Goal: Task Accomplishment & Management: Use online tool/utility

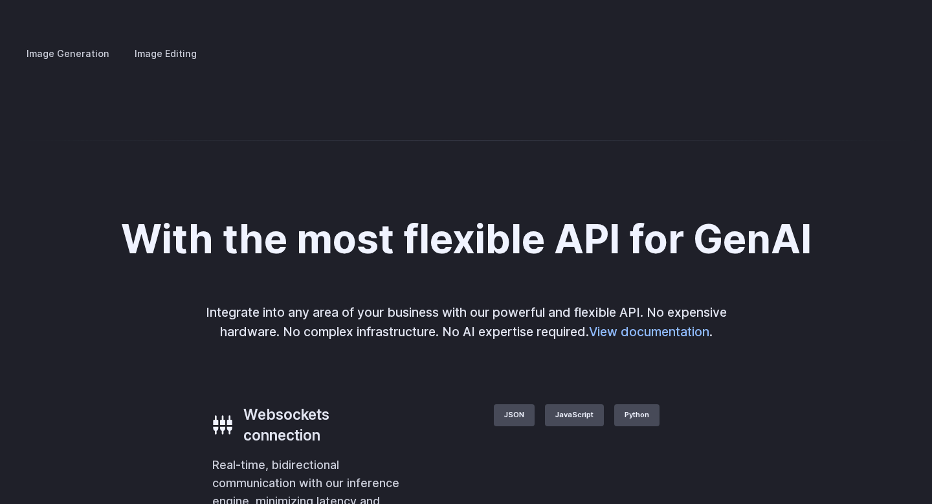
scroll to position [2560, 0]
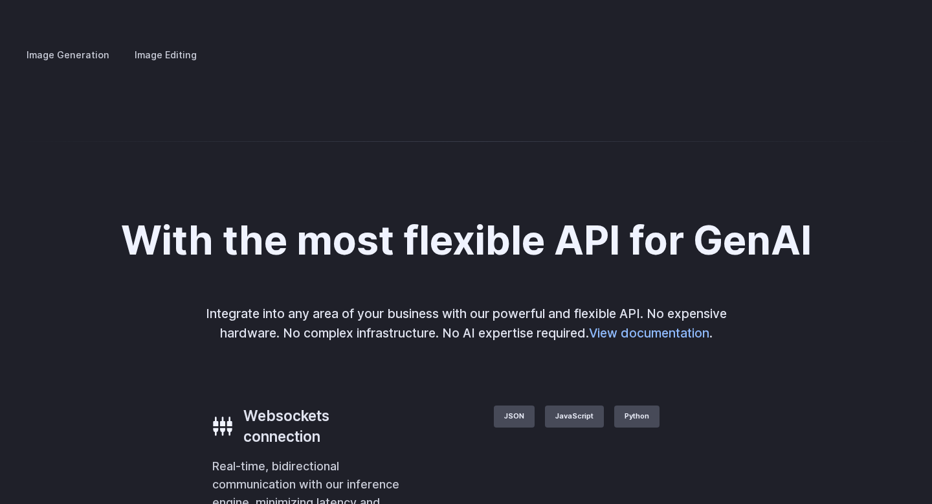
click at [174, 43] on label "Image Editing" at bounding box center [166, 54] width 84 height 23
click at [91, 43] on label "Image Generation" at bounding box center [68, 54] width 105 height 23
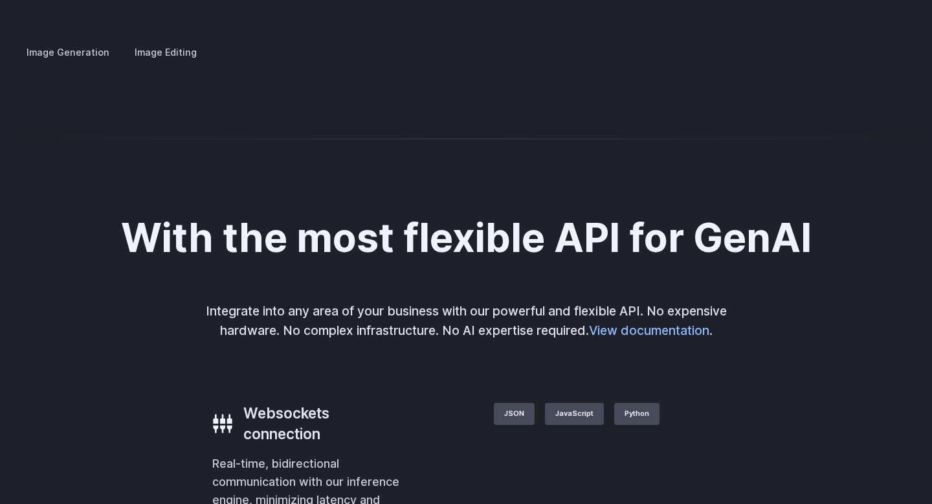
scroll to position [2564, 0]
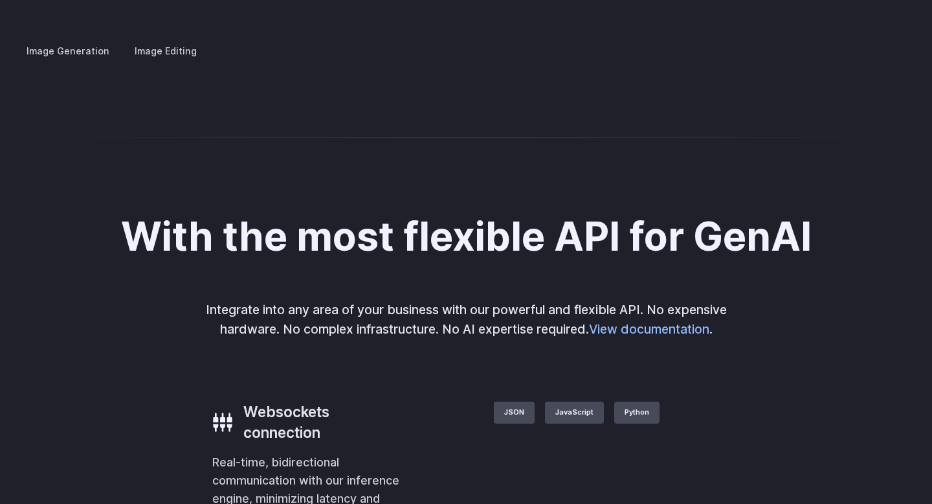
click at [0, 0] on summary "Architecture" at bounding box center [0, 0] width 0 height 0
click at [0, 0] on summary "Product design" at bounding box center [0, 0] width 0 height 0
click at [0, 0] on summary "Personalized assets" at bounding box center [0, 0] width 0 height 0
click at [0, 0] on summary "Creative styling" at bounding box center [0, 0] width 0 height 0
click at [0, 0] on details "Concept design Quickly ideate and polish new concepts, from character design, t…" at bounding box center [0, 0] width 0 height 0
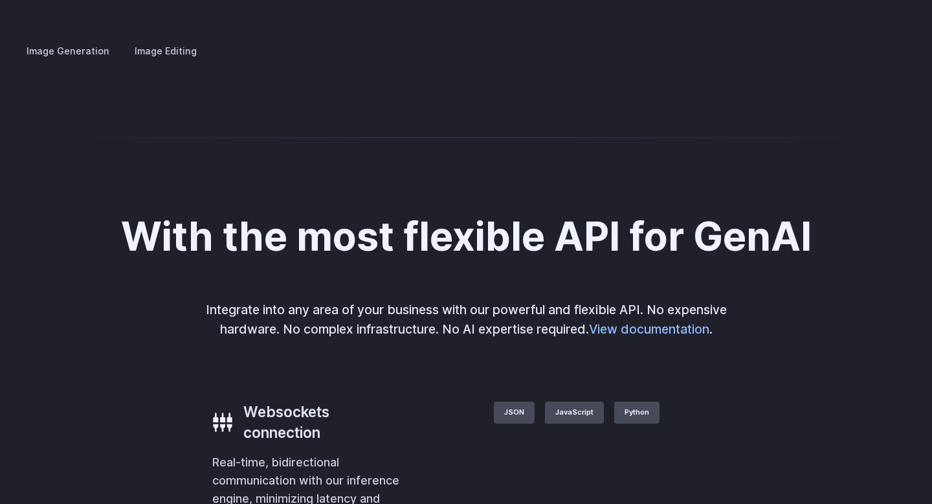
click at [0, 0] on summary "Concept design" at bounding box center [0, 0] width 0 height 0
click at [0, 0] on details "Custom avatars Create avatars in any style you desire – whether abstract, carto…" at bounding box center [0, 0] width 0 height 0
click at [0, 0] on details "Concept design Quickly ideate and polish new concepts, from character design, t…" at bounding box center [0, 0] width 0 height 0
click at [0, 0] on summary "Creative styling" at bounding box center [0, 0] width 0 height 0
click at [0, 0] on summary "Architecture" at bounding box center [0, 0] width 0 height 0
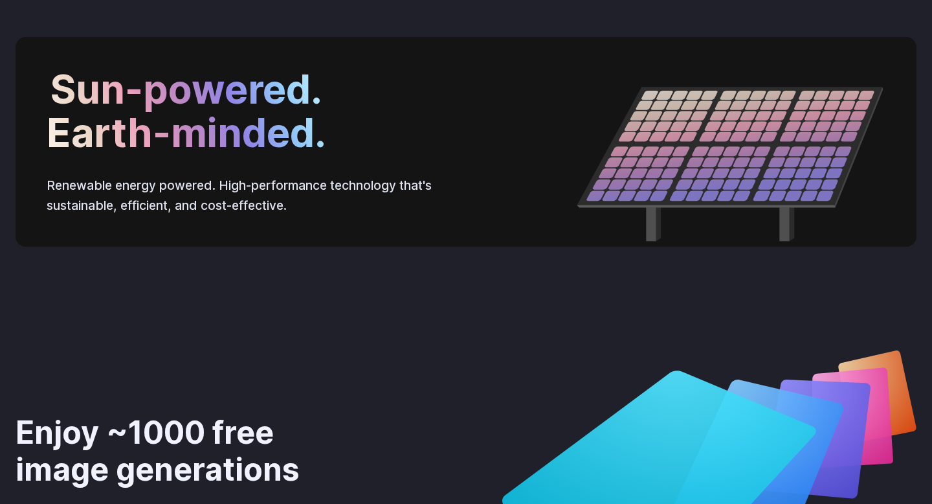
scroll to position [4266, 0]
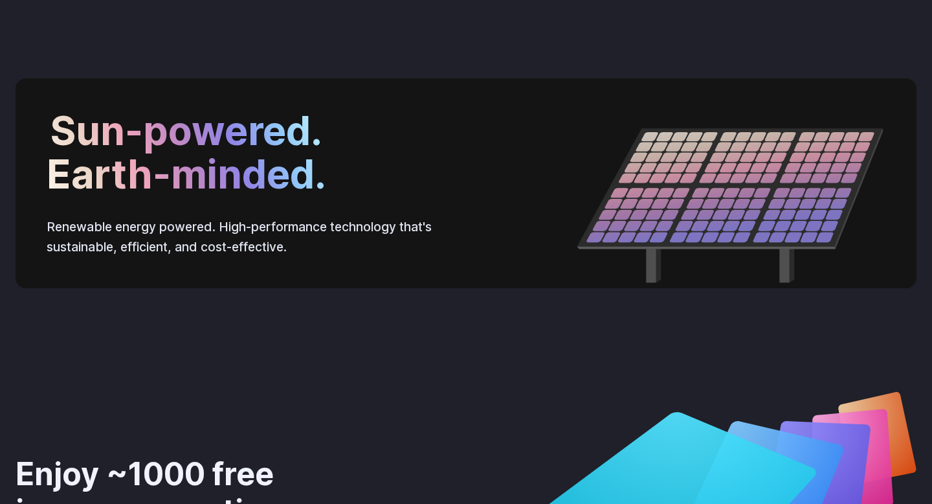
drag, startPoint x: 607, startPoint y: 192, endPoint x: 639, endPoint y: 194, distance: 32.5
copy span "0.0006"
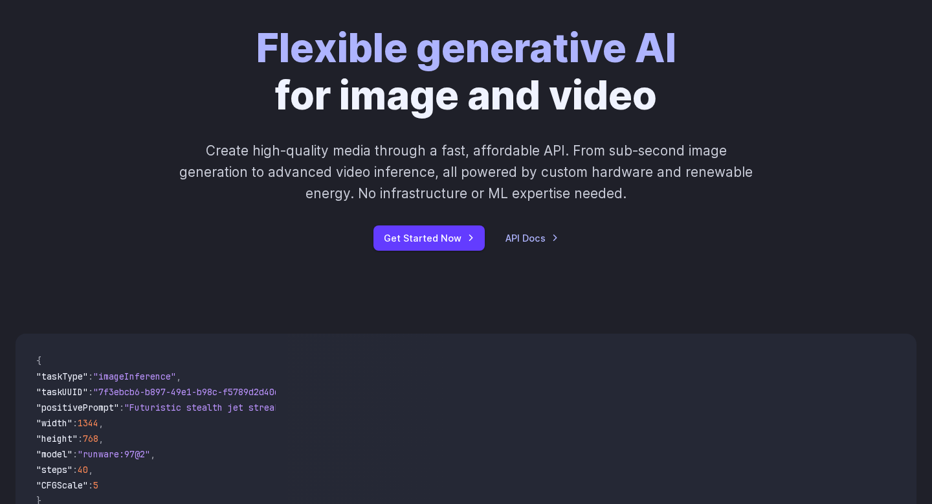
scroll to position [0, 0]
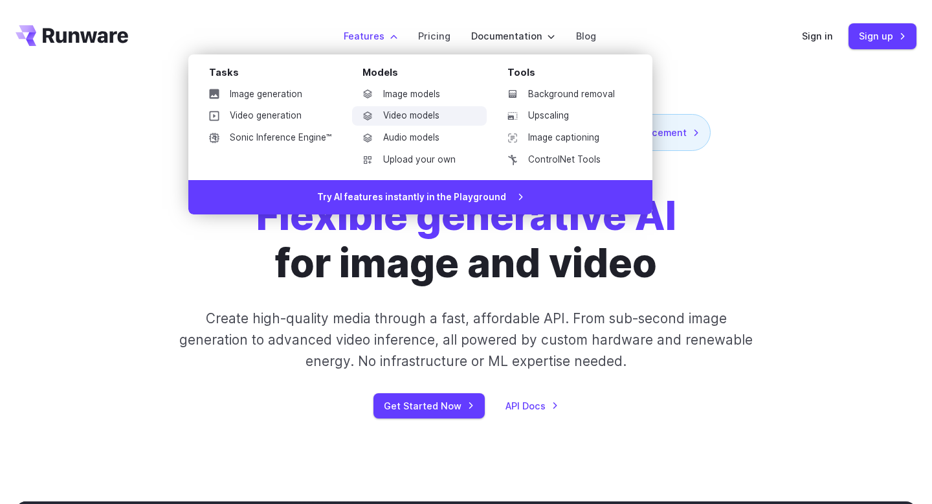
click at [410, 117] on link "Video models" at bounding box center [419, 115] width 135 height 19
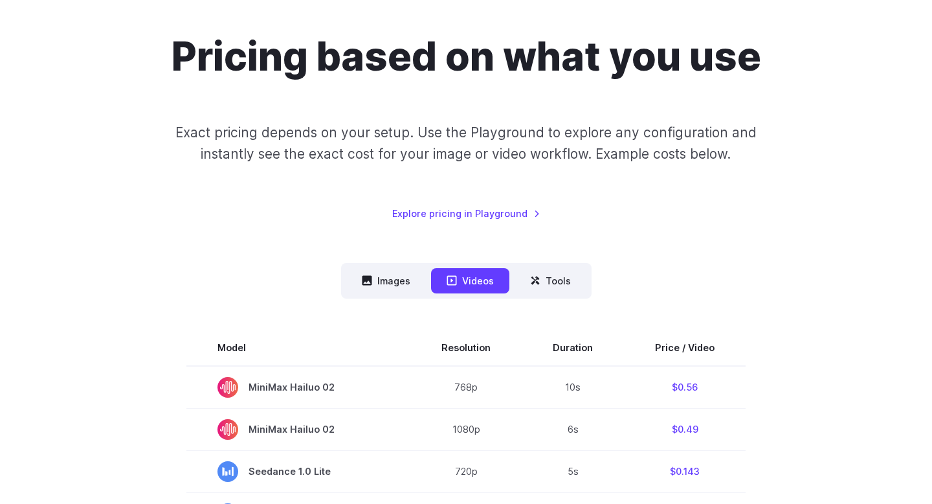
scroll to position [118, 0]
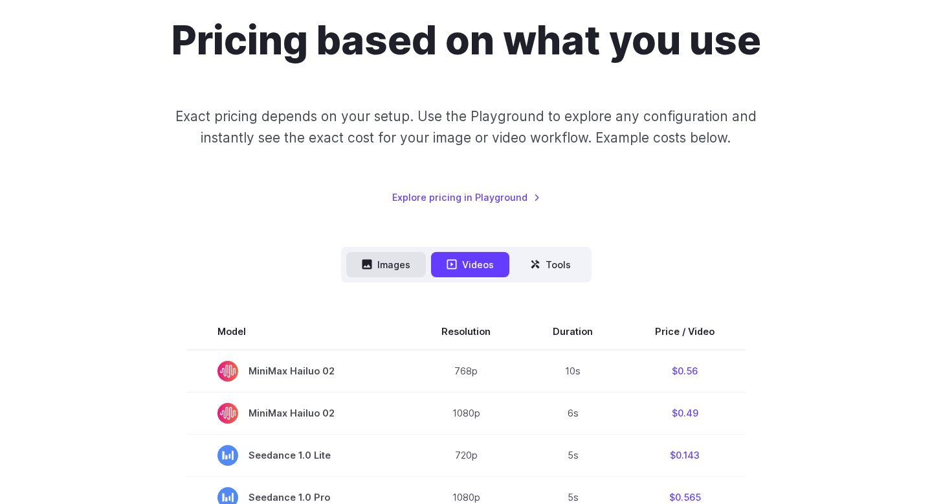
click at [408, 260] on button "Images" at bounding box center [386, 264] width 80 height 25
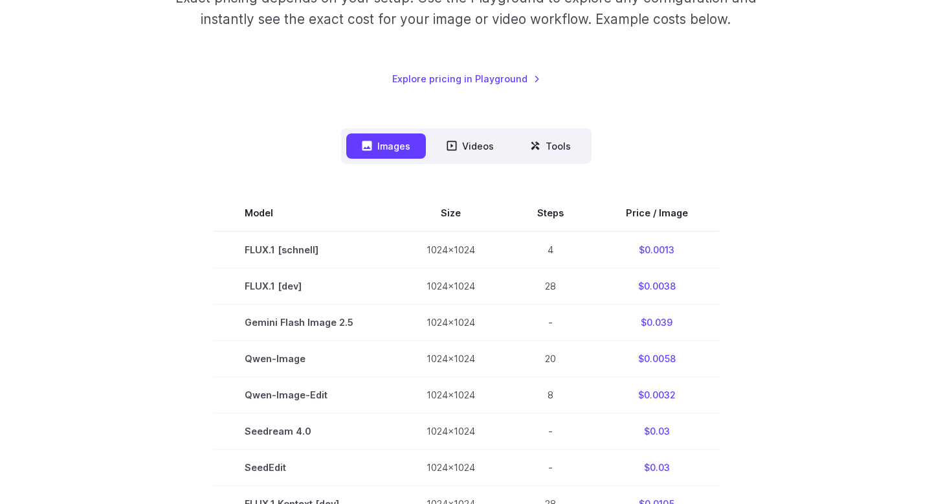
scroll to position [234, 0]
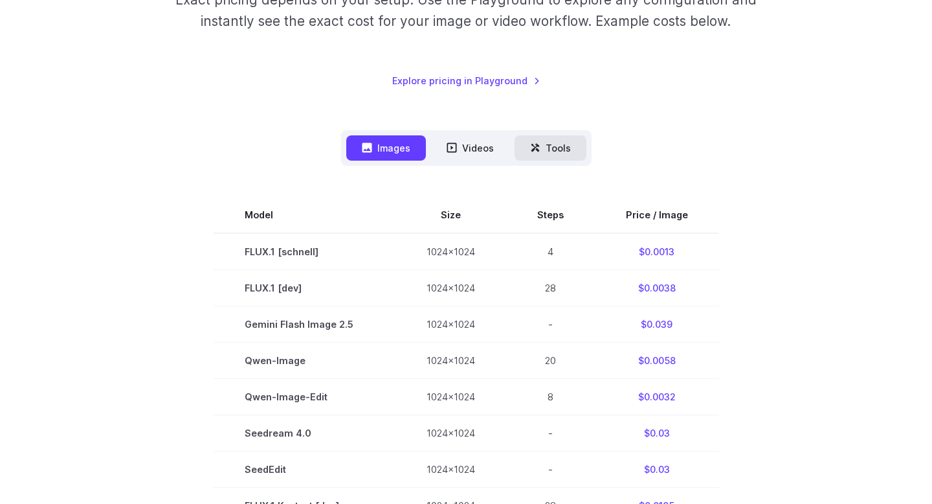
click at [548, 141] on button "Tools" at bounding box center [551, 147] width 72 height 25
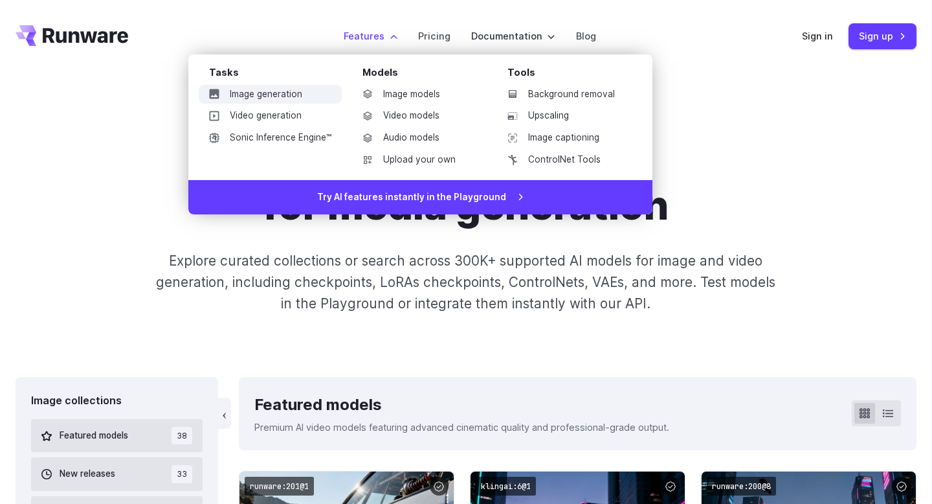
click at [287, 89] on link "Image generation" at bounding box center [270, 94] width 143 height 19
click at [261, 90] on link "Image generation" at bounding box center [270, 94] width 143 height 19
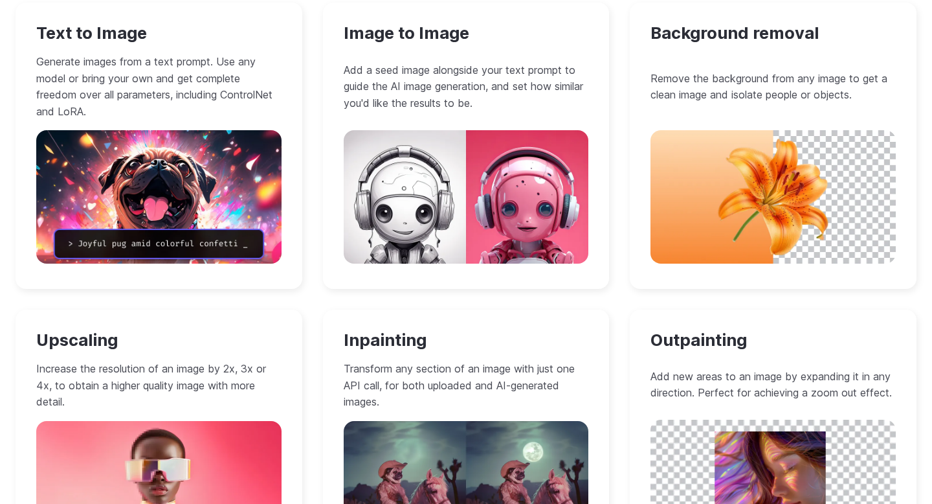
scroll to position [1226, 0]
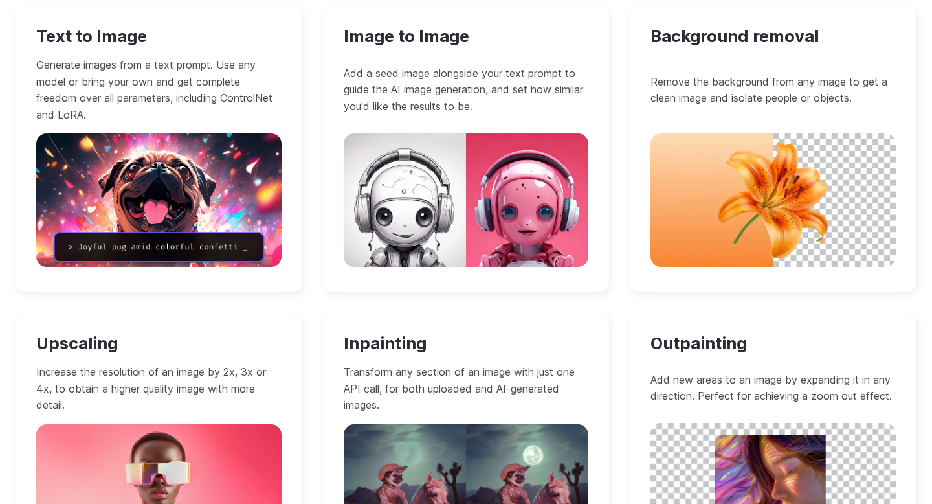
click at [211, 66] on p "Generate images from a text prompt. Use any model or bring your own and get com…" at bounding box center [158, 90] width 245 height 66
click at [139, 256] on img at bounding box center [158, 199] width 245 height 133
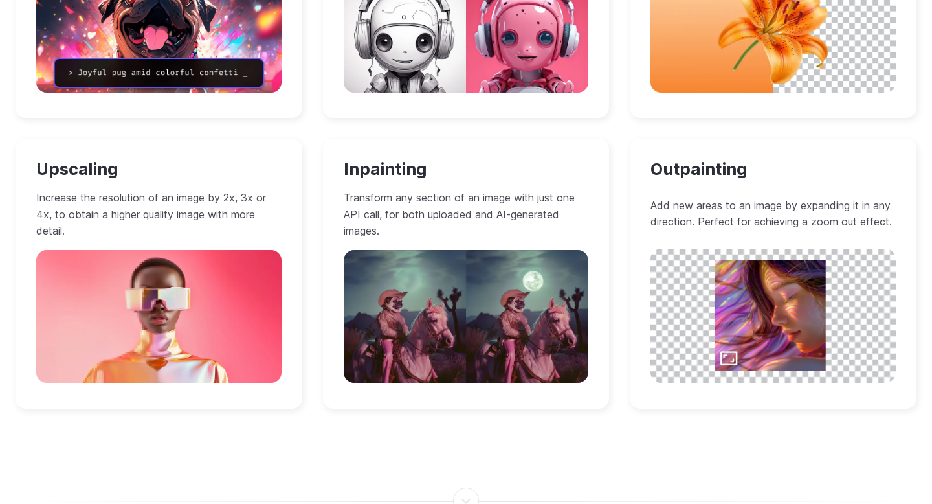
scroll to position [0, 0]
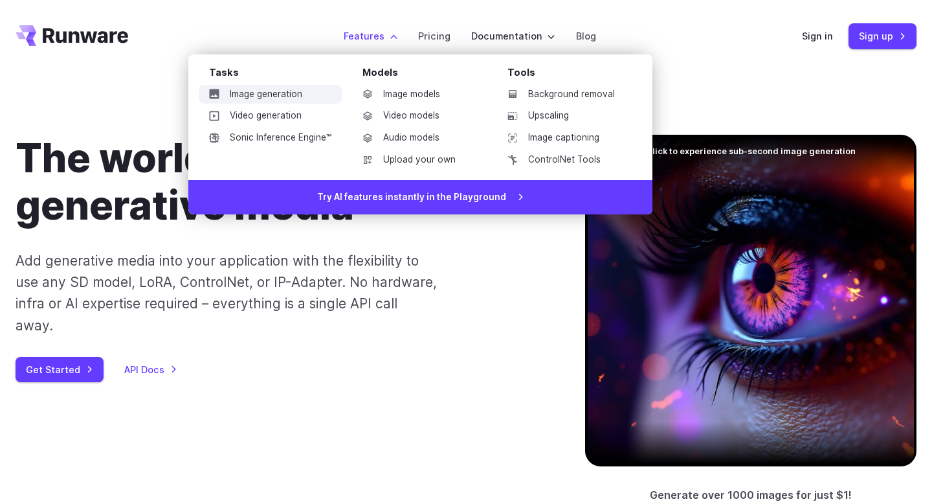
click at [266, 94] on link "Image generation" at bounding box center [270, 94] width 143 height 19
click at [416, 85] on link "Image models" at bounding box center [419, 94] width 135 height 19
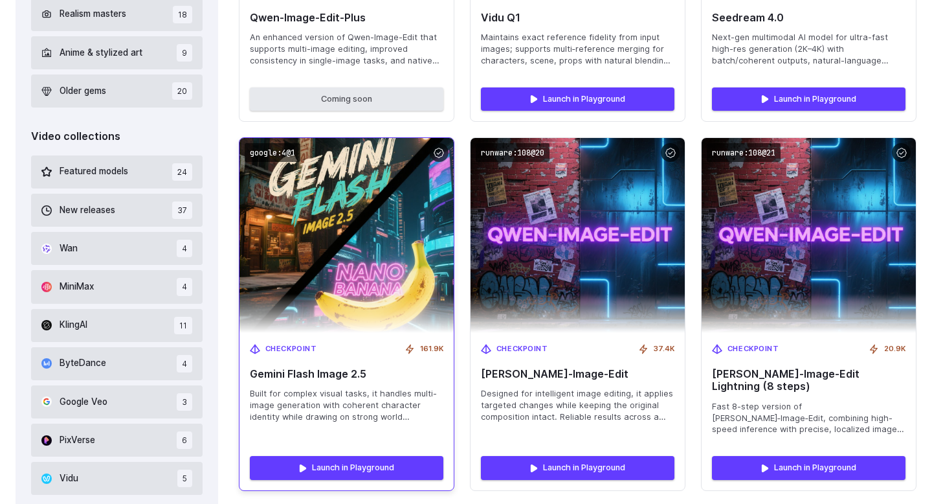
scroll to position [746, 0]
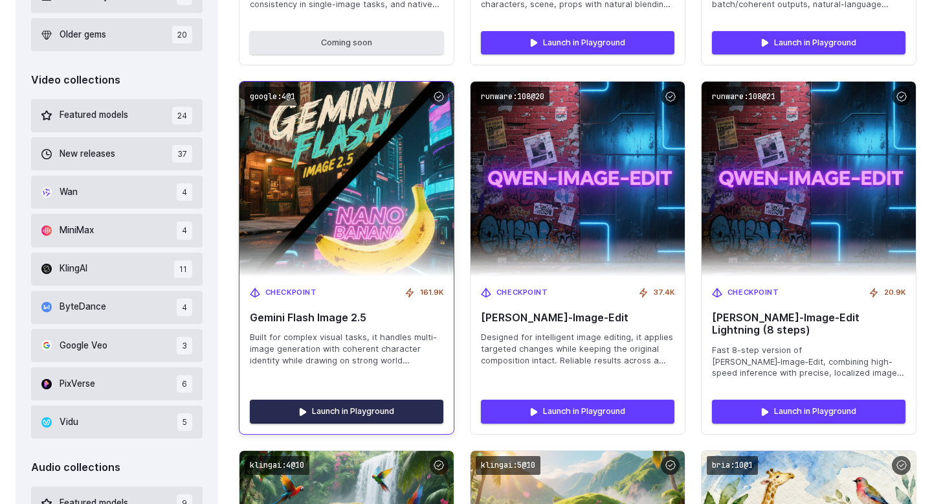
click at [327, 399] on link "Launch in Playground" at bounding box center [347, 410] width 194 height 23
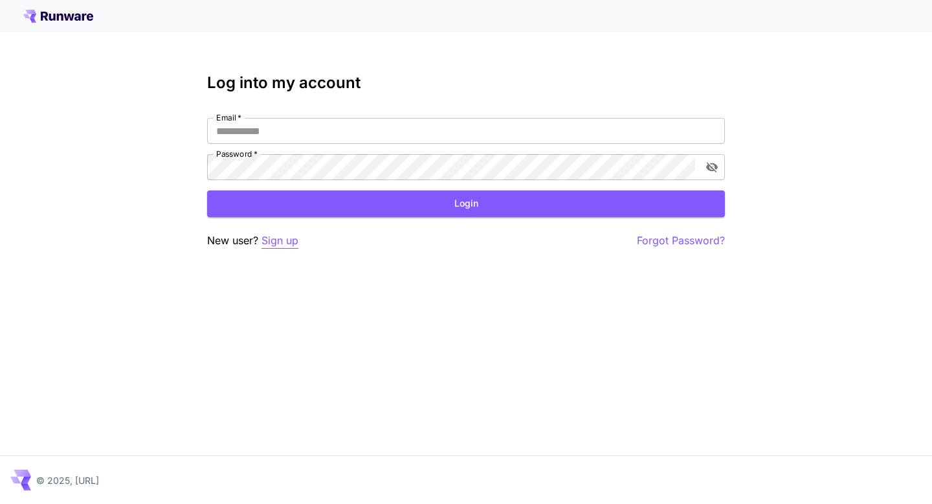
click at [272, 238] on p "Sign up" at bounding box center [279, 240] width 37 height 16
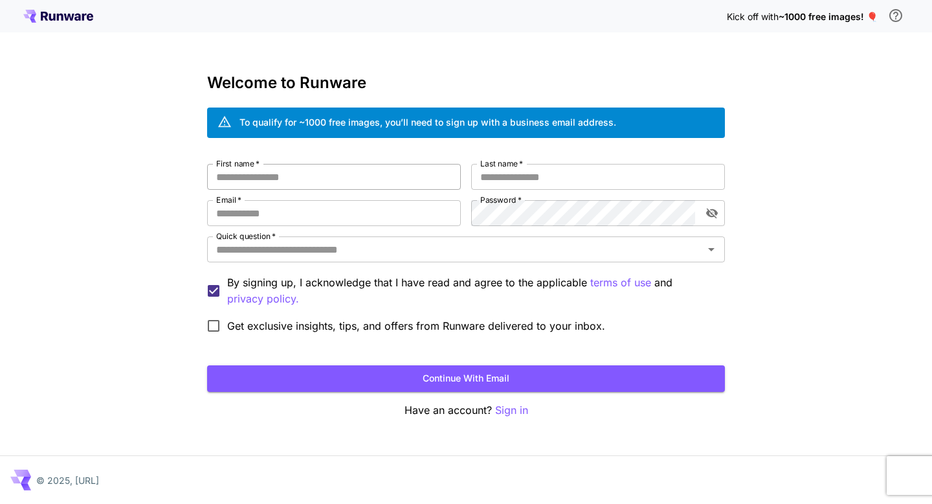
click at [319, 189] on input "First name   *" at bounding box center [334, 177] width 254 height 26
click at [322, 177] on input "First name   *" at bounding box center [334, 177] width 254 height 26
type input "*******"
type input "***"
type input "**********"
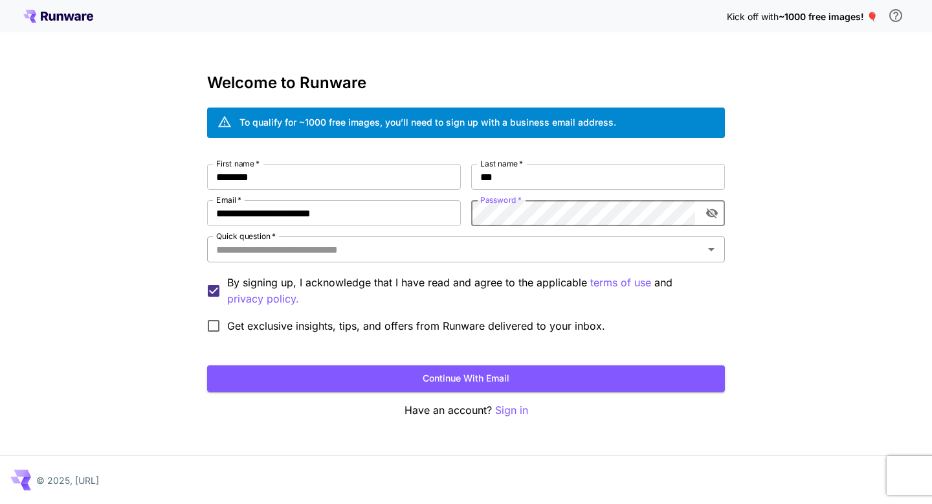
click at [437, 251] on input "Quick question   *" at bounding box center [455, 249] width 489 height 18
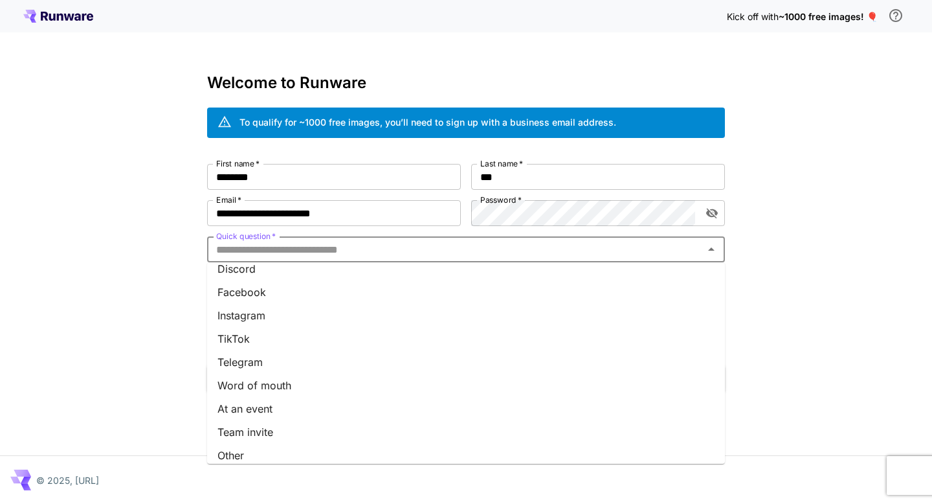
scroll to position [159, 0]
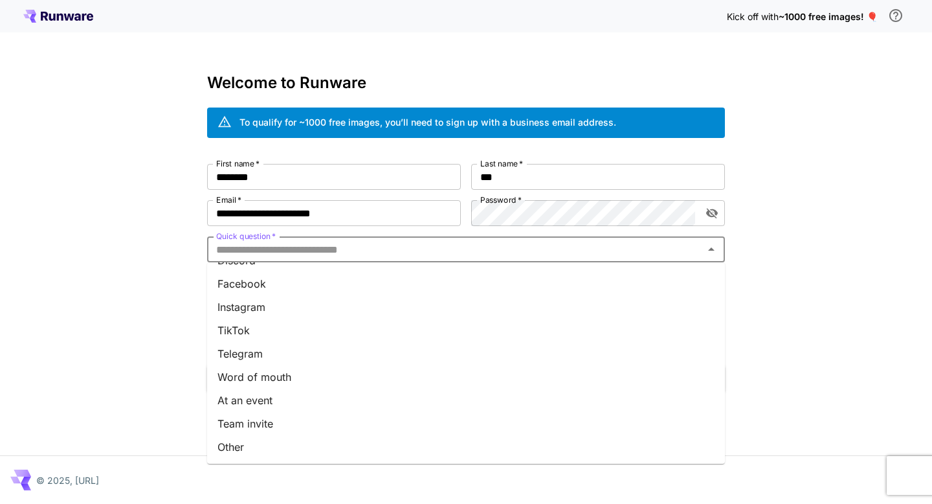
click at [256, 385] on li "Word of mouth" at bounding box center [466, 376] width 518 height 23
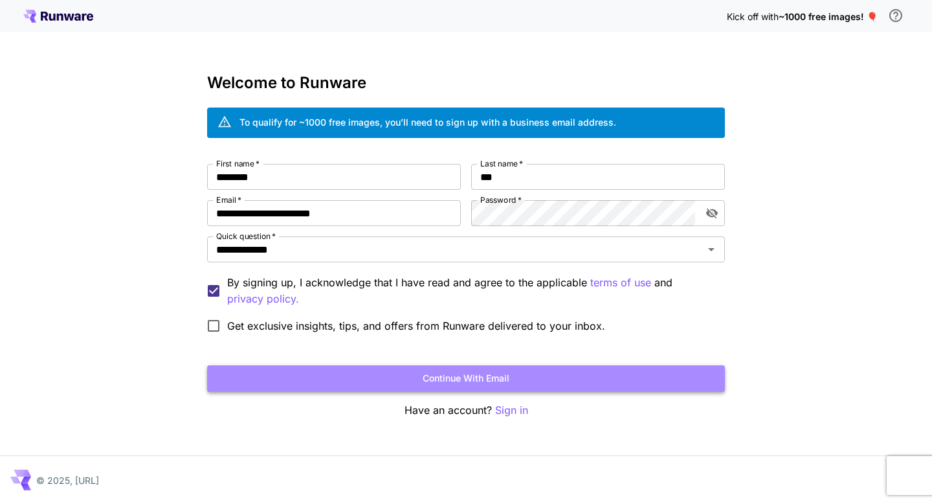
click at [296, 374] on button "Continue with email" at bounding box center [466, 378] width 518 height 27
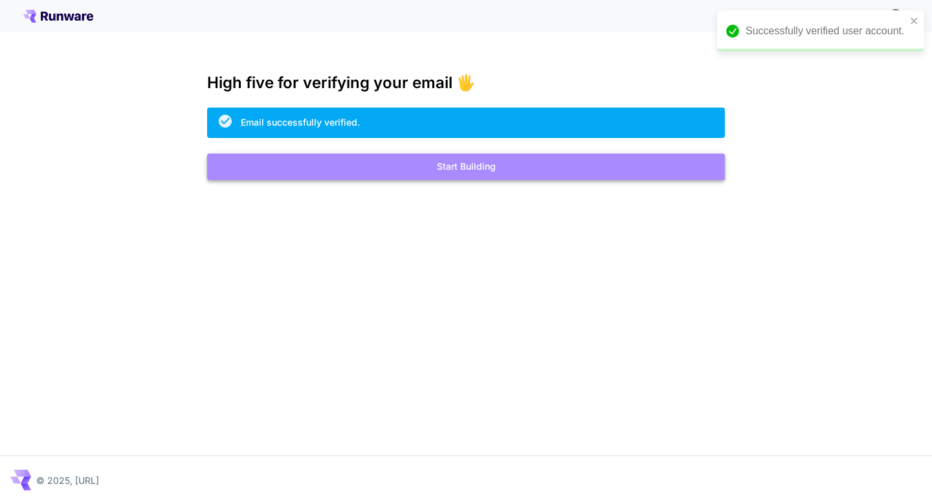
click at [490, 168] on button "Start Building" at bounding box center [466, 166] width 518 height 27
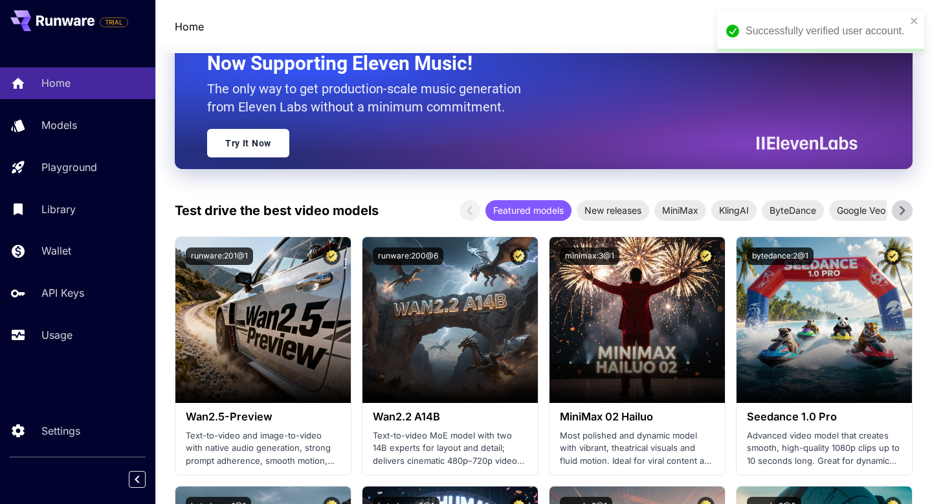
scroll to position [286, 0]
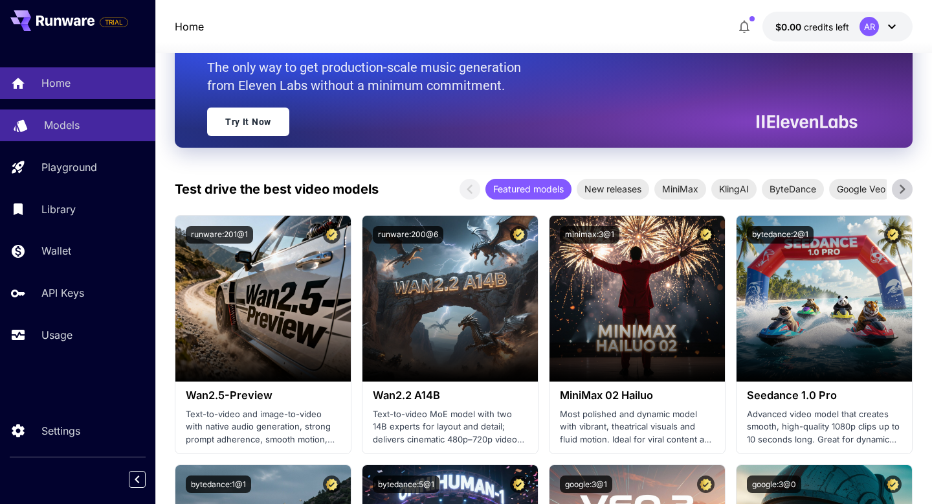
click at [78, 123] on p "Models" at bounding box center [62, 125] width 36 height 16
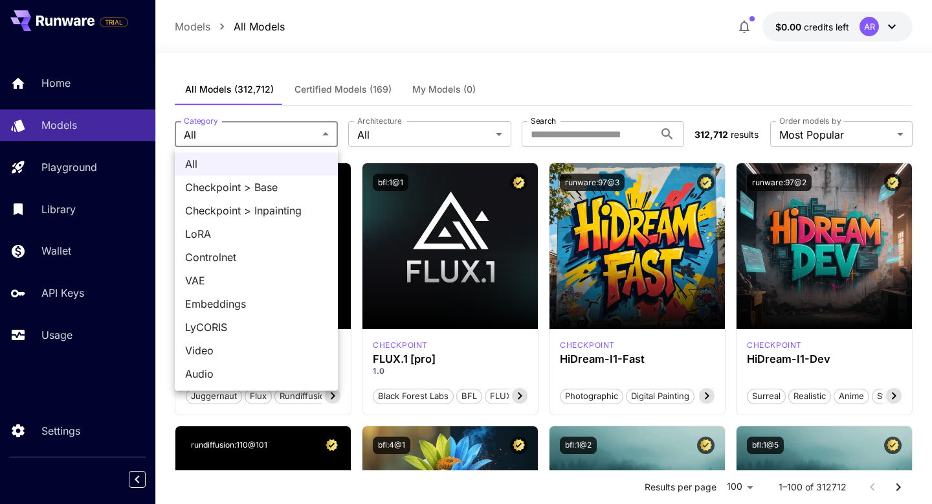
click at [381, 129] on div at bounding box center [466, 252] width 932 height 504
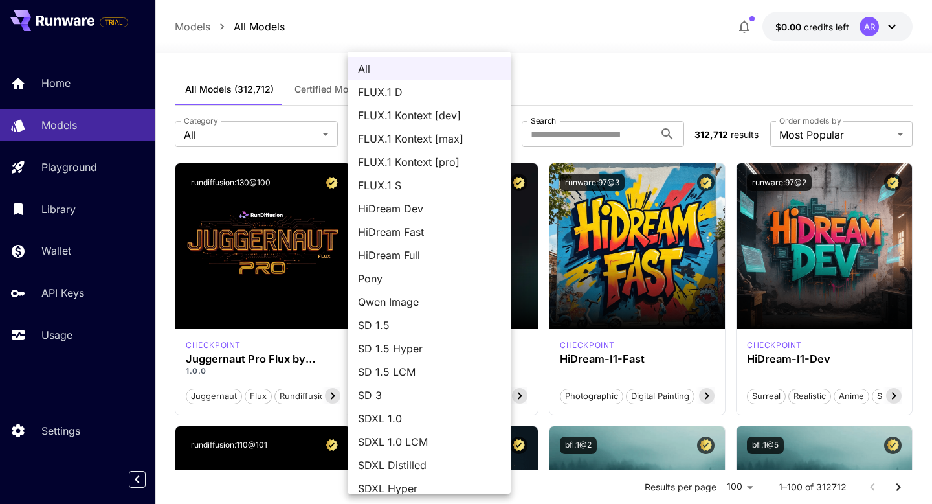
click at [283, 129] on div at bounding box center [466, 252] width 932 height 504
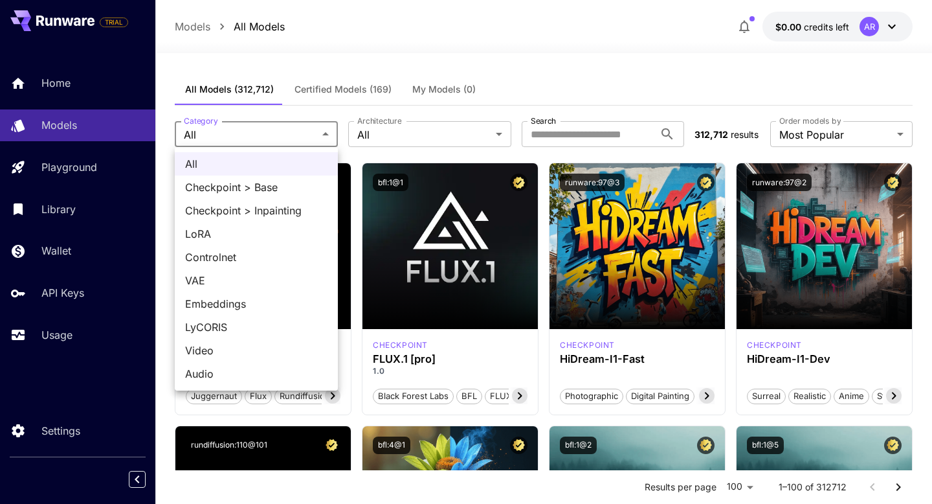
click at [603, 133] on div at bounding box center [466, 252] width 932 height 504
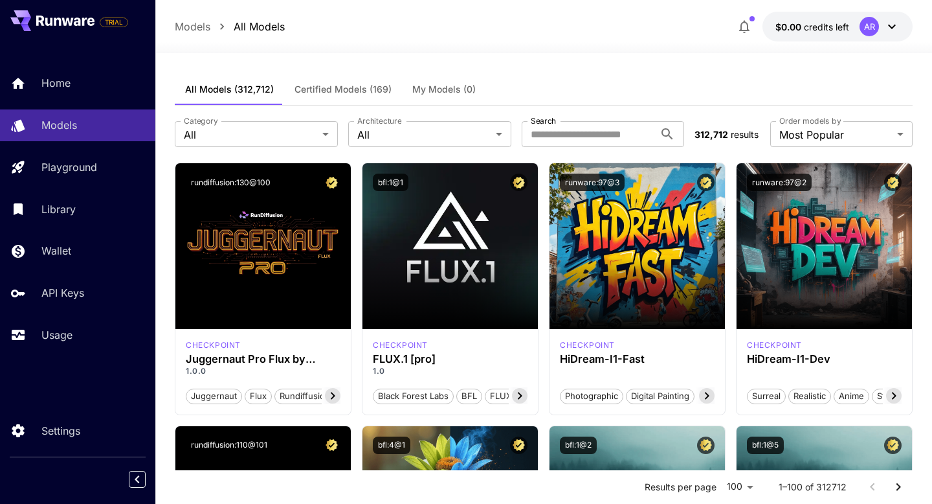
click at [791, 126] on label "Order models by" at bounding box center [809, 120] width 61 height 11
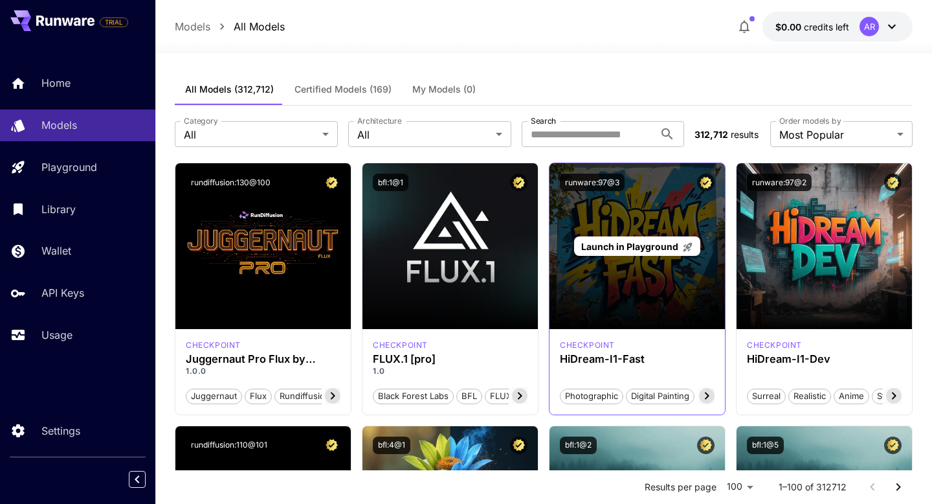
click at [647, 283] on div "Launch in Playground" at bounding box center [636, 246] width 175 height 166
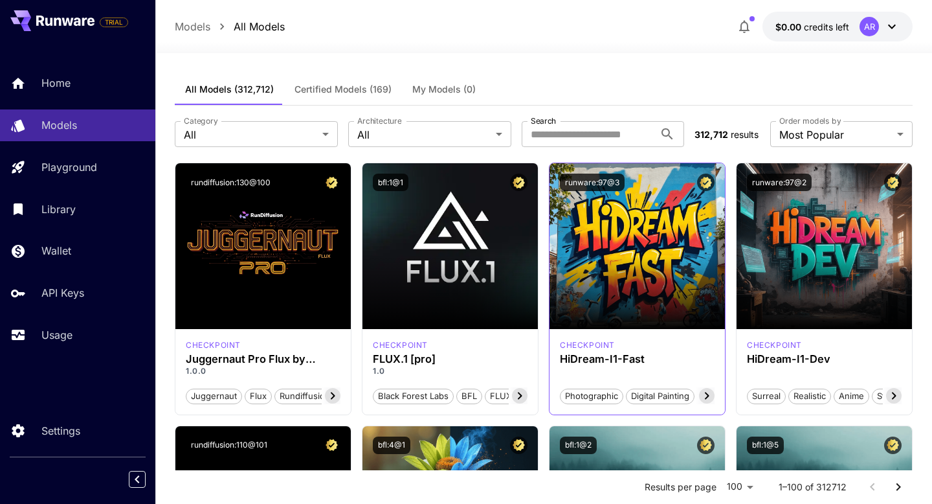
click at [623, 377] on div "Photographic Digital Painting Cinematic Sci-Fi" at bounding box center [637, 390] width 155 height 27
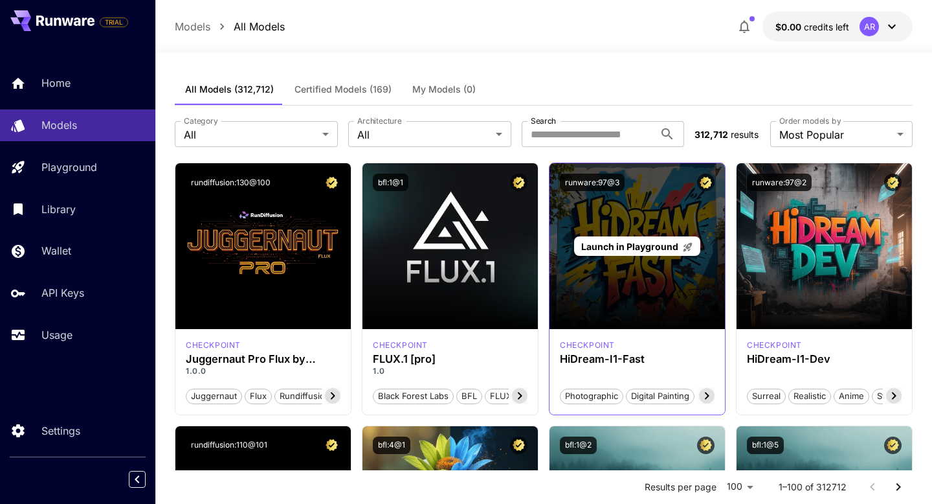
click at [630, 245] on span "Launch in Playground" at bounding box center [629, 246] width 97 height 11
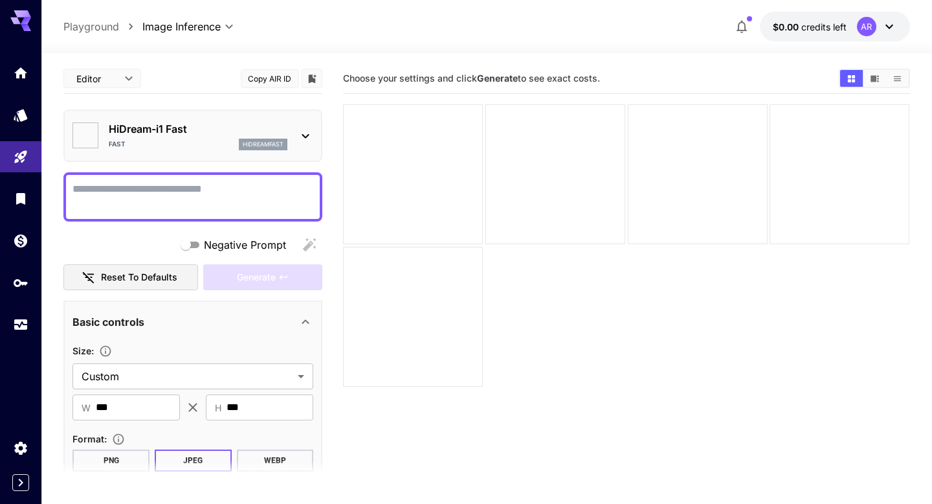
type input "*******"
click at [304, 132] on icon at bounding box center [306, 136] width 16 height 16
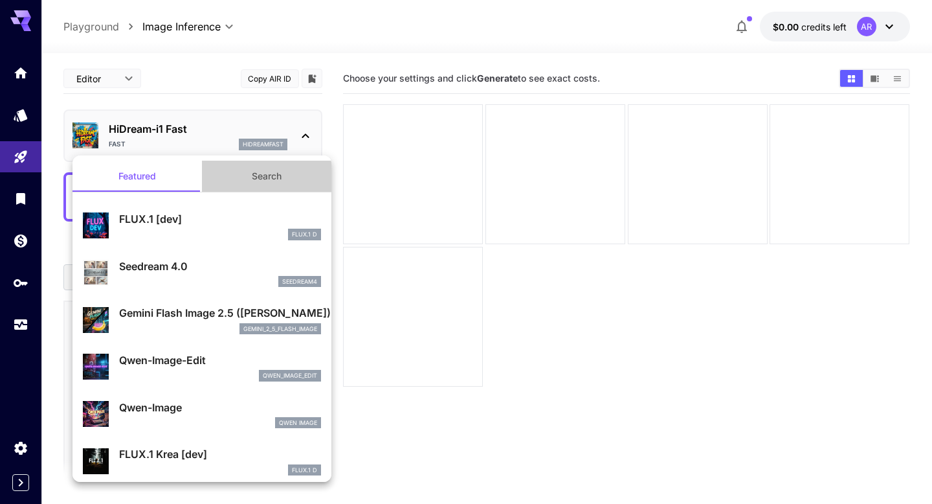
click at [263, 181] on button "Search" at bounding box center [266, 176] width 129 height 31
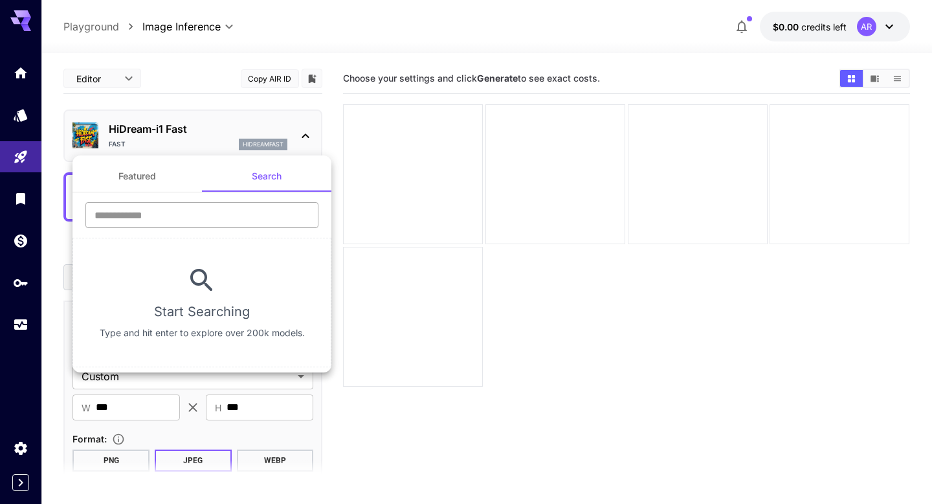
click at [197, 213] on input "text" at bounding box center [201, 215] width 233 height 26
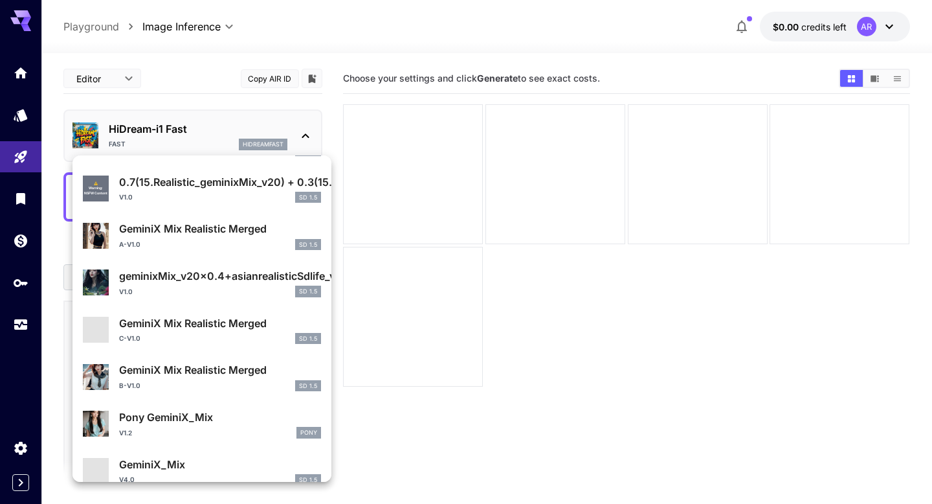
scroll to position [280, 0]
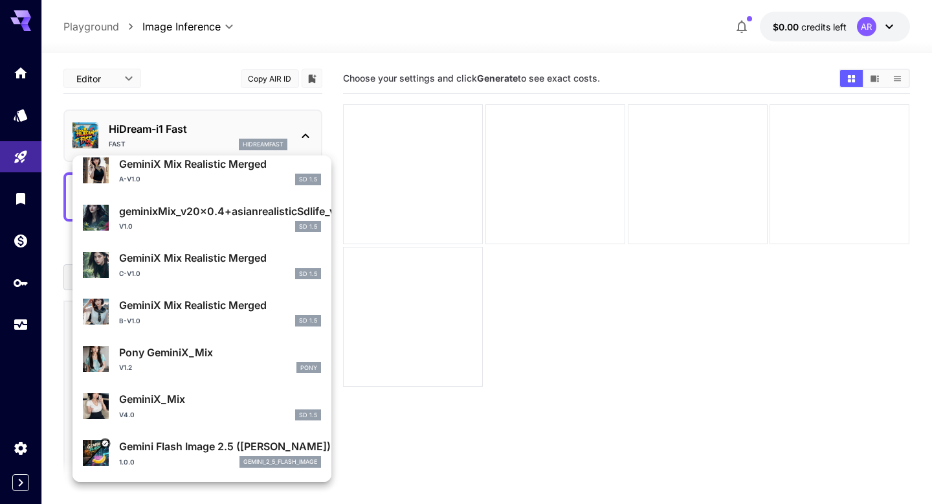
type input "******"
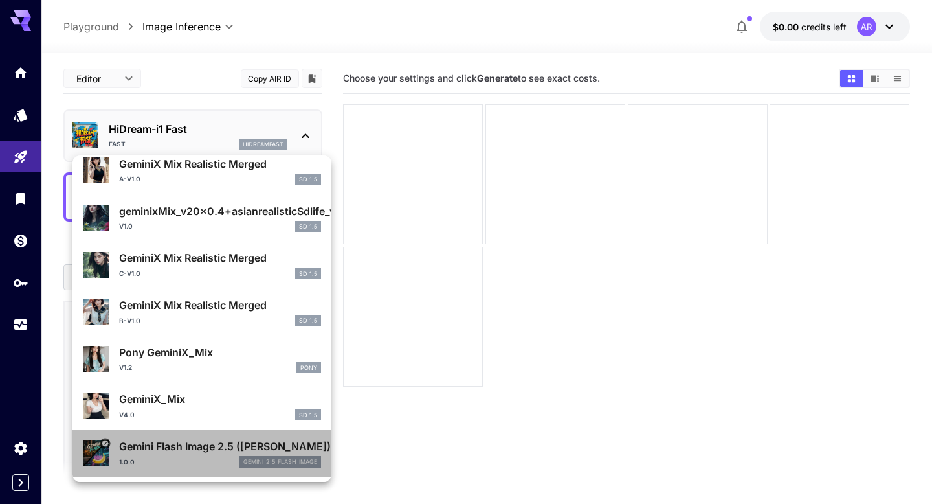
click at [183, 456] on div "1.0.0 gemini_2_5_flash_image" at bounding box center [220, 462] width 202 height 12
